Goal: Task Accomplishment & Management: Use online tool/utility

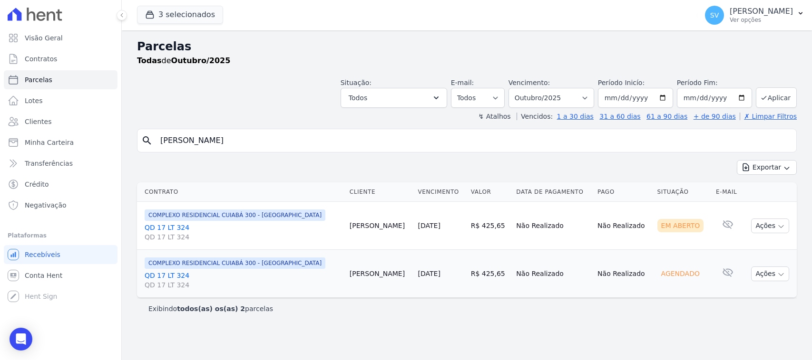
select select
click at [705, 22] on span "SV" at bounding box center [714, 15] width 19 height 19
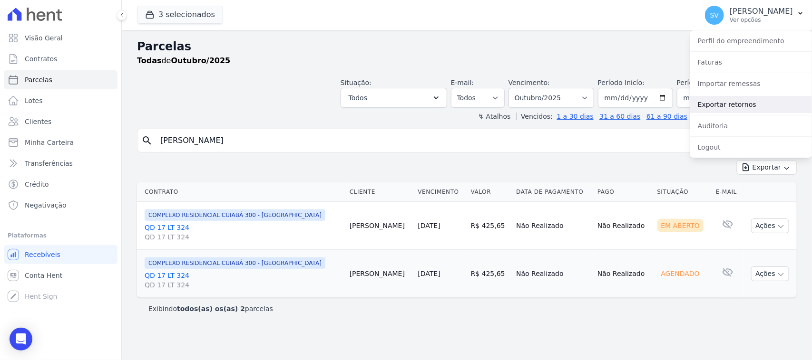
click at [714, 96] on link "Exportar retornos" at bounding box center [751, 104] width 122 height 17
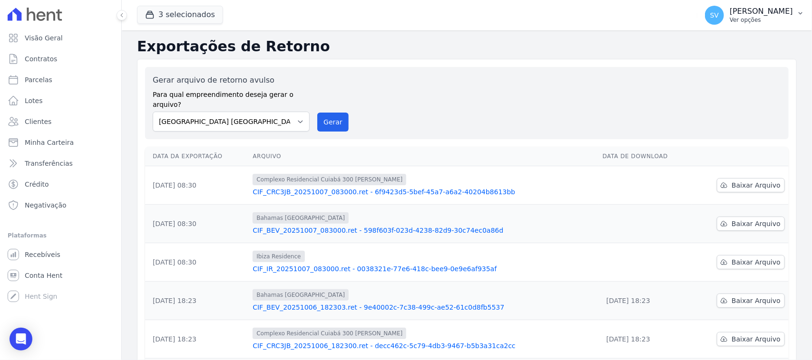
click at [723, 24] on div "SV SHIRLEY VANESSA SOUSA ALVES Ver opções" at bounding box center [749, 15] width 88 height 19
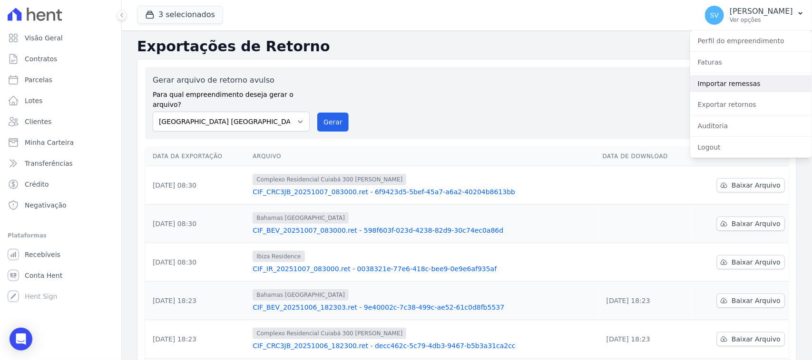
click at [732, 77] on link "Importar remessas" at bounding box center [751, 83] width 122 height 17
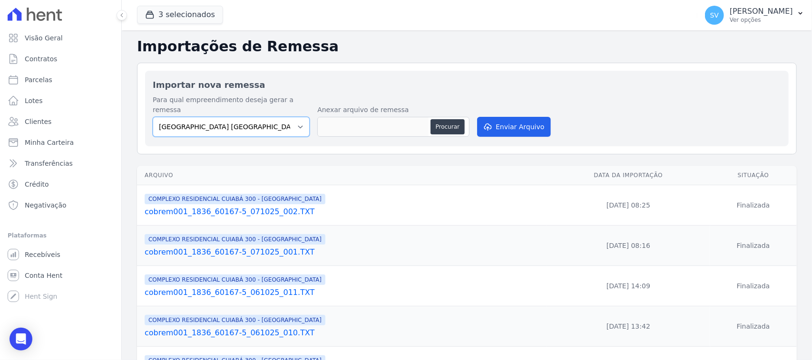
click at [248, 118] on select "BAHAMAS EAST VILLAGE COMPLEXO RESIDENCIAL CUIABÁ 300 - JOÃO DE BARRO IBIZA RESI…" at bounding box center [231, 127] width 157 height 20
select select "a999329b-d322-46c5-b2df-9163b092fb9b"
click at [153, 117] on select "BAHAMAS EAST VILLAGE COMPLEXO RESIDENCIAL CUIABÁ 300 - JOÃO DE BARRO IBIZA RESI…" at bounding box center [231, 127] width 157 height 20
click at [440, 119] on button "Procurar" at bounding box center [447, 126] width 34 height 15
type input "cobrem001_1836_60167-5_071025_003.TXT"
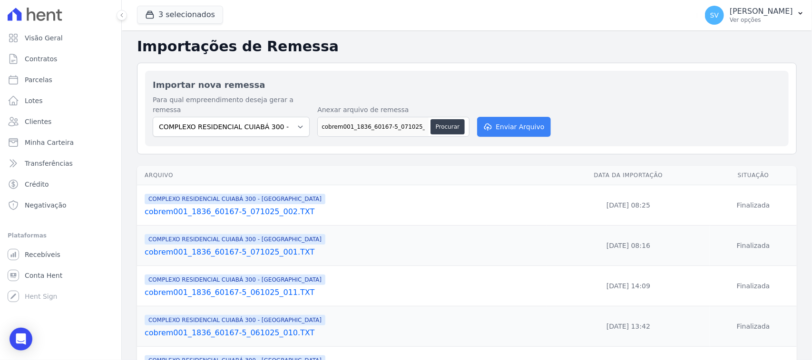
drag, startPoint x: 493, startPoint y: 106, endPoint x: 499, endPoint y: 108, distance: 6.9
click at [493, 106] on div "Para qual empreendimento deseja gerar a remessa BAHAMAS EAST VILLAGE COMPLEXO R…" at bounding box center [467, 117] width 628 height 44
click at [504, 117] on button "Enviar Arquivo" at bounding box center [513, 127] width 73 height 20
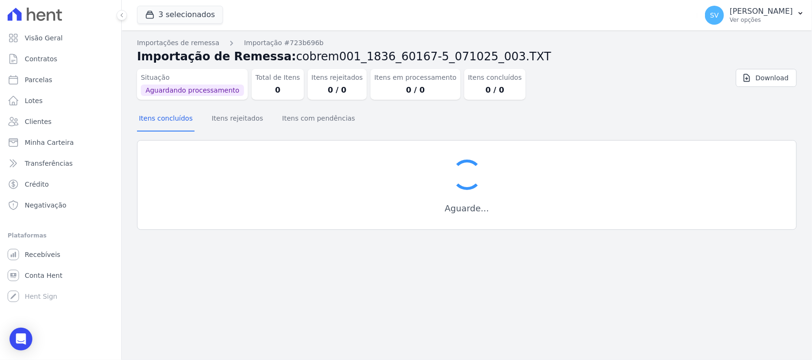
click at [594, 86] on div "Situação Aguardando processamento Total de Itens 0 Itens rejeitados 0 / 0 Itens…" at bounding box center [412, 82] width 550 height 35
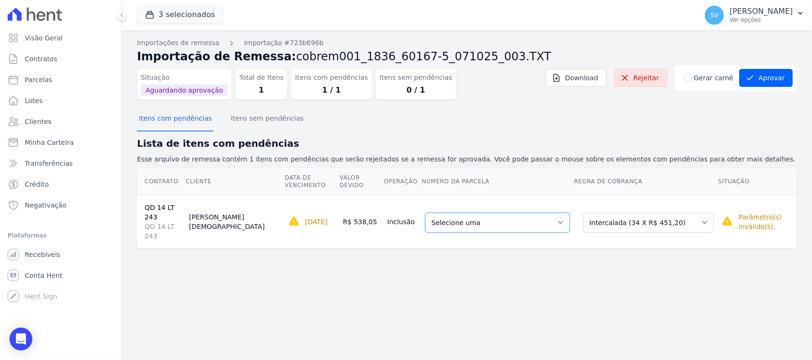
click at [517, 213] on select "Selecione uma 8 - [DATE] - R$ 451,20 - Agendado 9 - [DATE] - R$ 451,20 - Agenda…" at bounding box center [497, 223] width 145 height 20
click at [521, 302] on div "Importações de remessa Importação #723b696b Importação de Remessa: cobrem001_18…" at bounding box center [467, 195] width 690 height 330
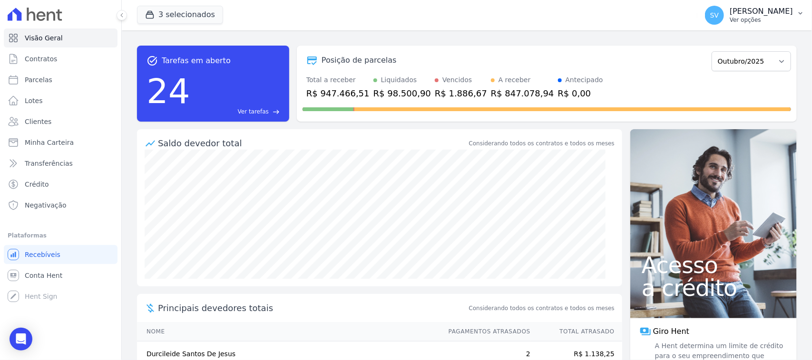
click at [697, 5] on button "SV [PERSON_NAME] Ver opções" at bounding box center [754, 15] width 115 height 27
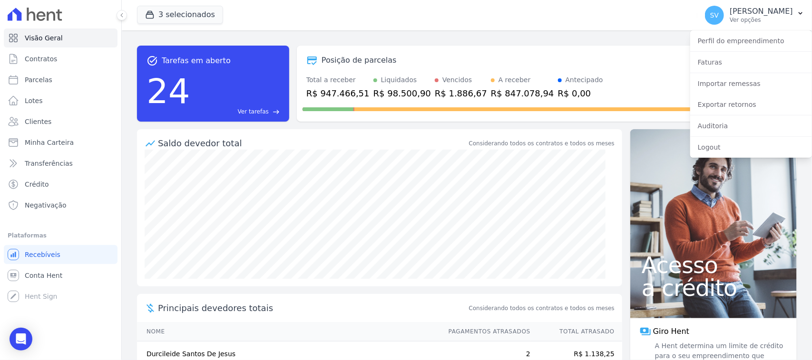
click at [574, 70] on div "Posição de parcelas [GEOGRAPHIC_DATA]/2022 Novembro/2022 Dezembro/2022 [GEOGRAP…" at bounding box center [546, 60] width 488 height 22
